Goal: Information Seeking & Learning: Learn about a topic

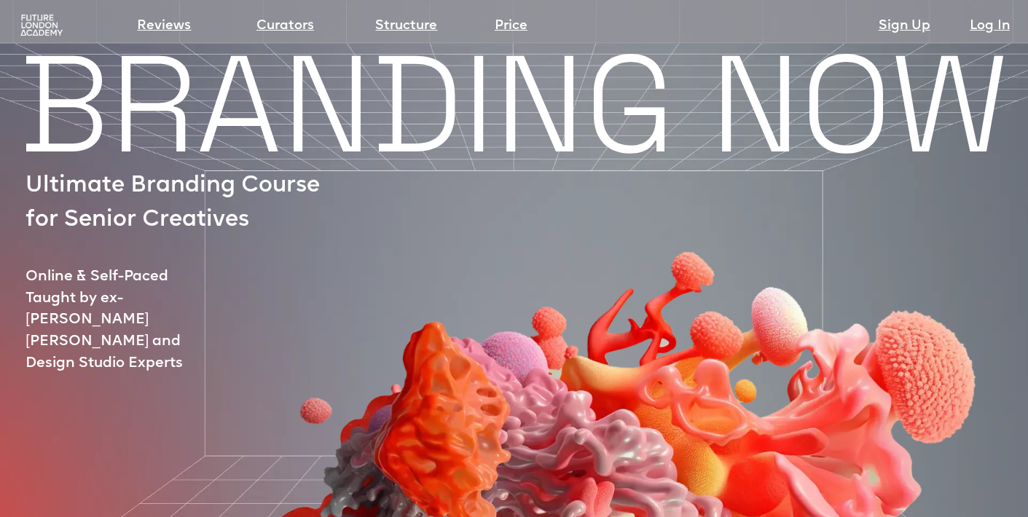
click at [39, 23] on img at bounding box center [41, 25] width 47 height 23
click at [407, 28] on link "Structure" at bounding box center [406, 26] width 62 height 20
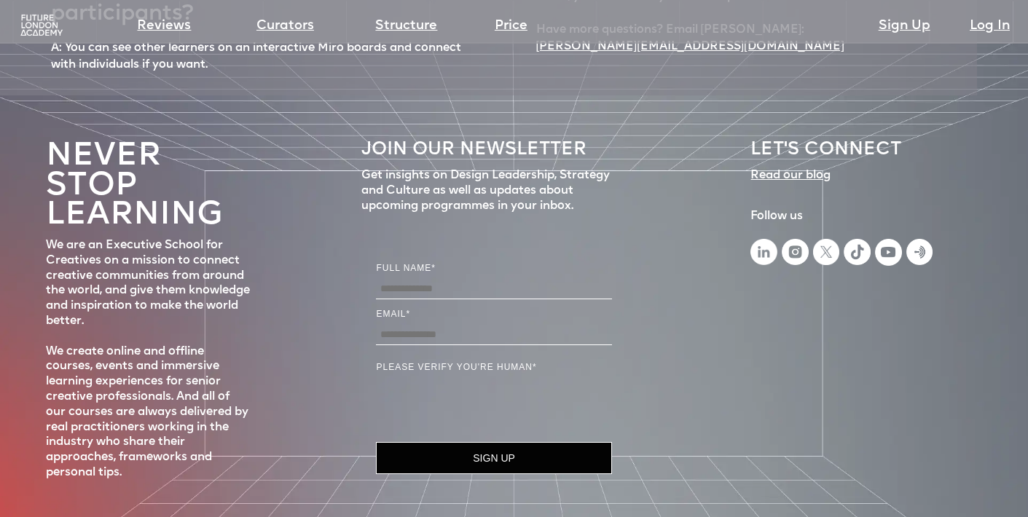
scroll to position [6580, 0]
click at [511, 26] on link "Price" at bounding box center [511, 26] width 33 height 20
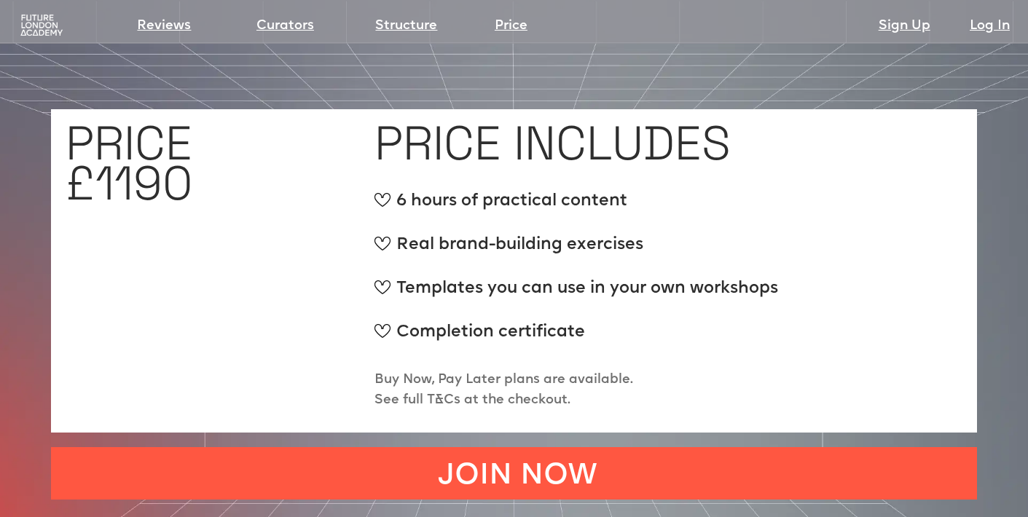
scroll to position [5443, 0]
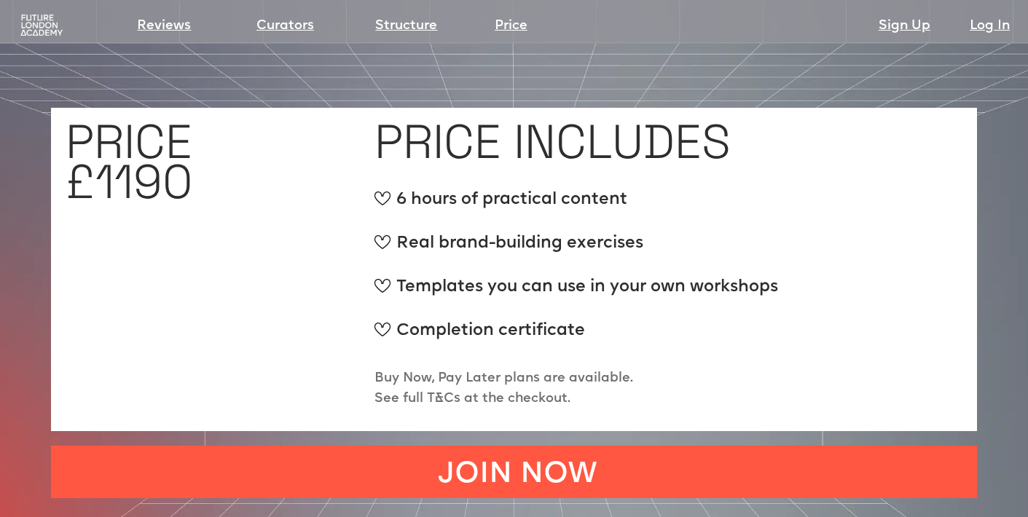
scroll to position [6580, 0]
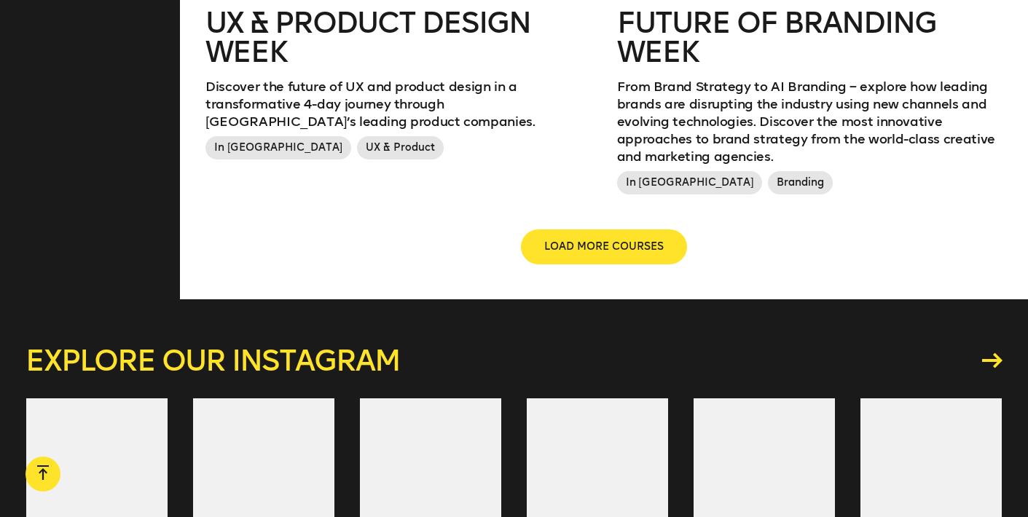
scroll to position [1934, 0]
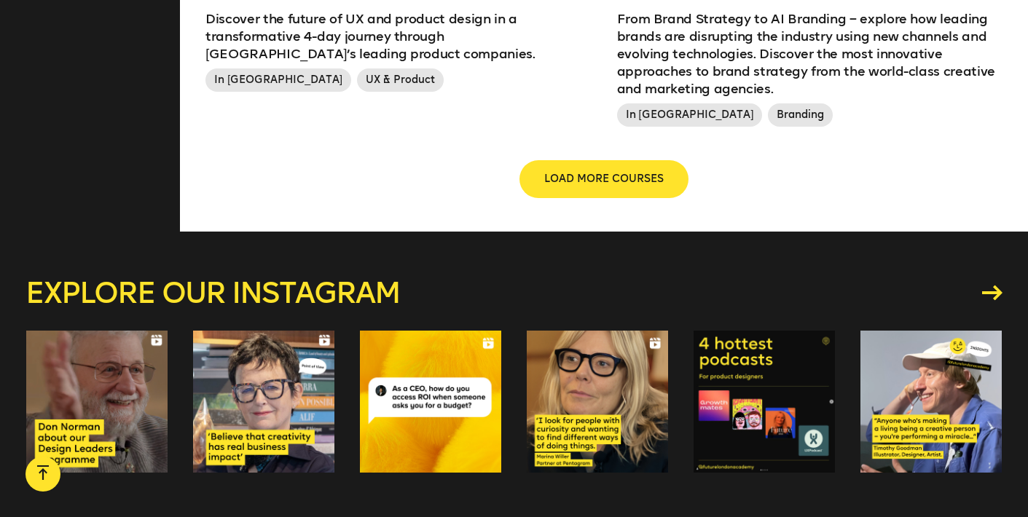
click at [641, 189] on button "LOAD MORE COURSES" at bounding box center [604, 179] width 166 height 35
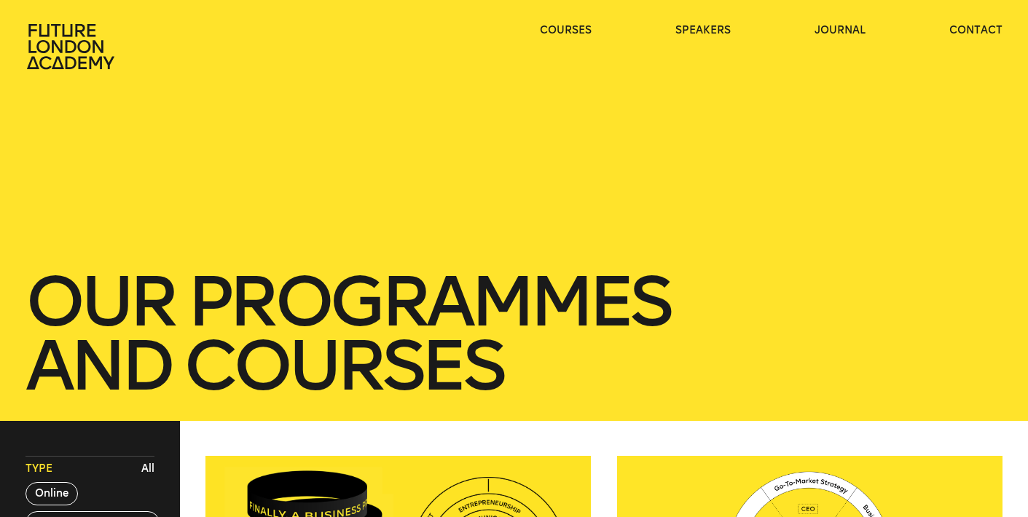
scroll to position [0, 0]
click at [971, 23] on link "contact" at bounding box center [976, 30] width 53 height 15
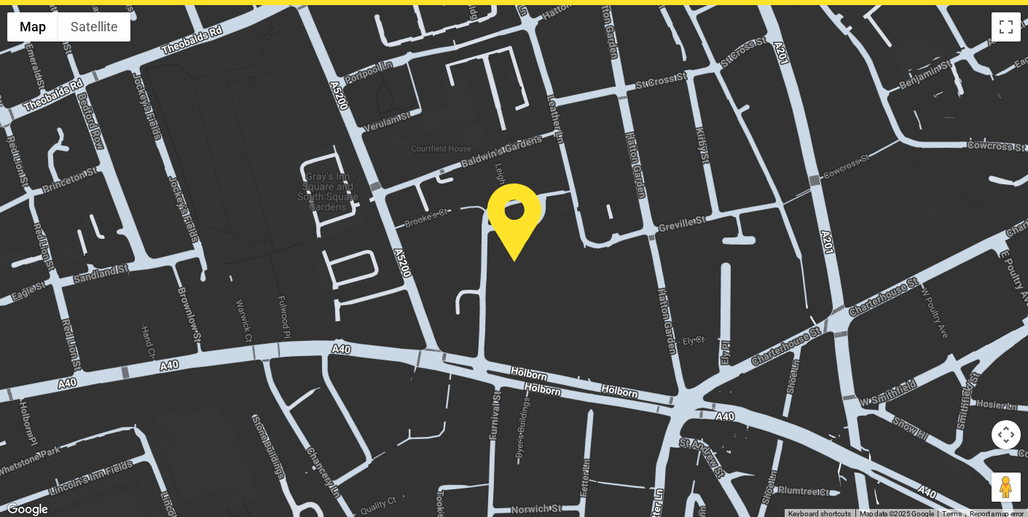
scroll to position [458, 0]
